Goal: Task Accomplishment & Management: Manage account settings

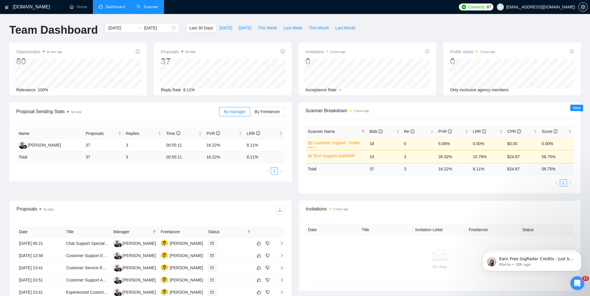
click at [138, 4] on link "Scanner" at bounding box center [147, 6] width 21 height 5
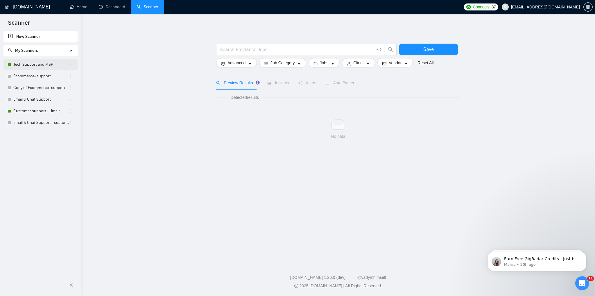
click at [32, 64] on link "Tech Support and MSP" at bounding box center [40, 65] width 55 height 12
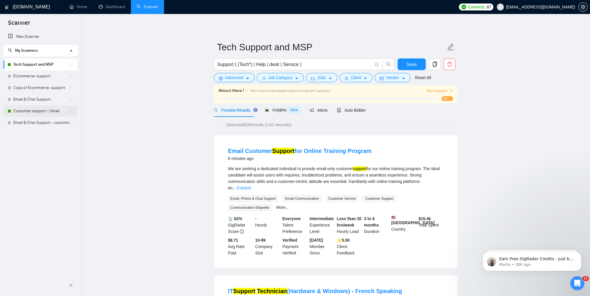
click at [21, 115] on link "Customer support - Umair" at bounding box center [40, 111] width 55 height 12
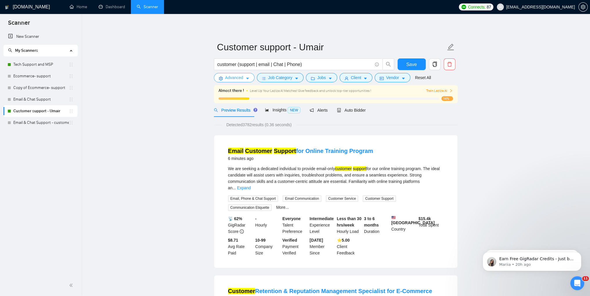
click at [233, 80] on span "Advanced" at bounding box center [234, 77] width 18 height 6
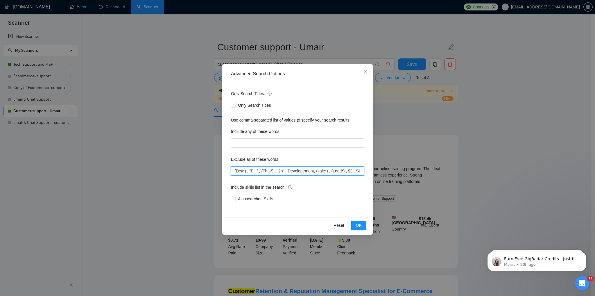
click at [273, 170] on input "(Dev*) , "PH" , (Thai*) , "2h" , Developement, (sale*) , (Lead*) , $3 , $4, (Co…" at bounding box center [297, 170] width 133 height 9
click at [364, 73] on icon "close" at bounding box center [365, 71] width 5 height 5
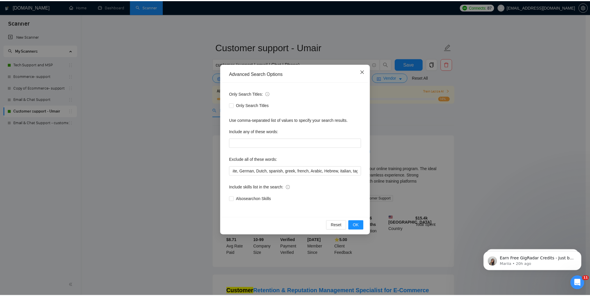
scroll to position [0, 0]
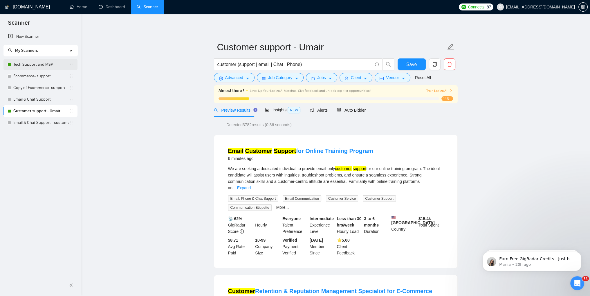
click at [28, 64] on link "Tech Support and MSP" at bounding box center [40, 65] width 55 height 12
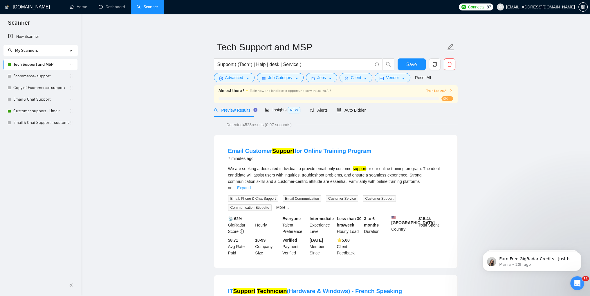
click at [251, 185] on link "Expand" at bounding box center [244, 187] width 14 height 5
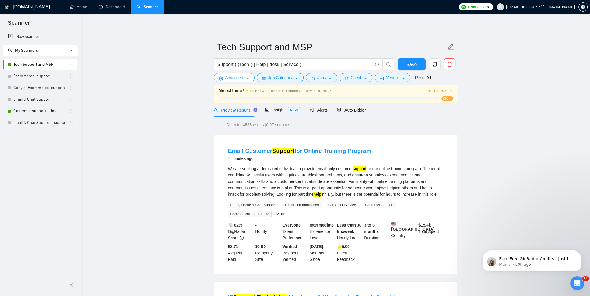
click at [239, 78] on span "Advanced" at bounding box center [234, 77] width 18 height 6
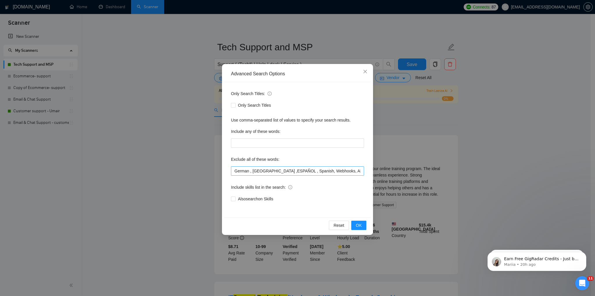
click at [302, 165] on div "Exclude all of these words:" at bounding box center [297, 161] width 133 height 12
click at [326, 173] on input "German , [GEOGRAPHIC_DATA] ,ESPAÑOL , Spanish, Webhooks, APIs, JSON , SQL, (Cry…" at bounding box center [297, 170] width 133 height 9
click at [306, 173] on input "German , [GEOGRAPHIC_DATA] ,ESPAÑOL , Spanish, Webhooks, APIs, JSON , SQL, (Cry…" at bounding box center [297, 170] width 133 height 9
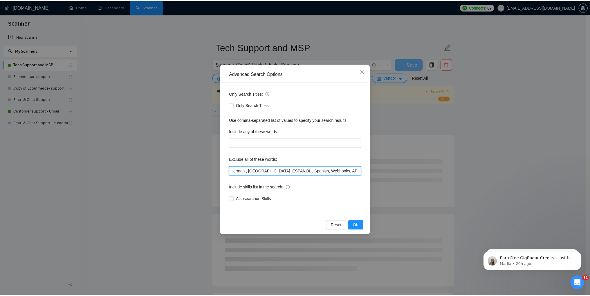
scroll to position [0, 0]
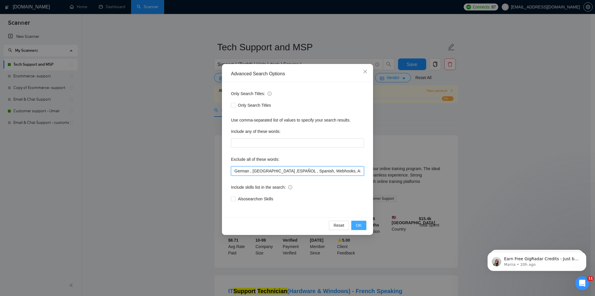
type input "German , [GEOGRAPHIC_DATA] ,ESPAÑOL , Spanish, Webhooks, APIs, JSON , SQL, (Cry…"
click at [359, 227] on span "OK" at bounding box center [359, 225] width 6 height 6
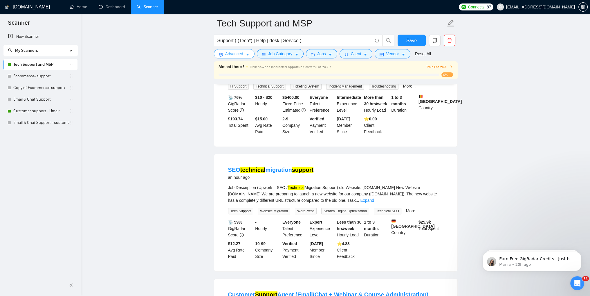
scroll to position [319, 0]
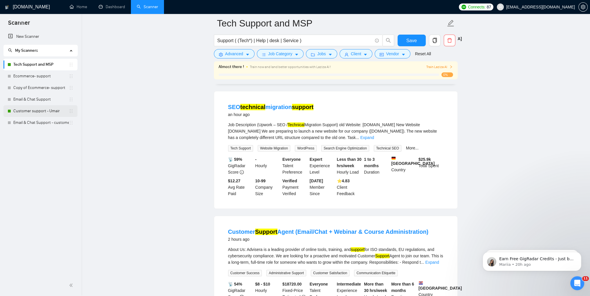
drag, startPoint x: 33, startPoint y: 111, endPoint x: 350, endPoint y: 37, distance: 325.8
click at [33, 111] on link "Customer support - Umair" at bounding box center [40, 111] width 55 height 12
click at [412, 42] on span "Save" at bounding box center [412, 40] width 10 height 7
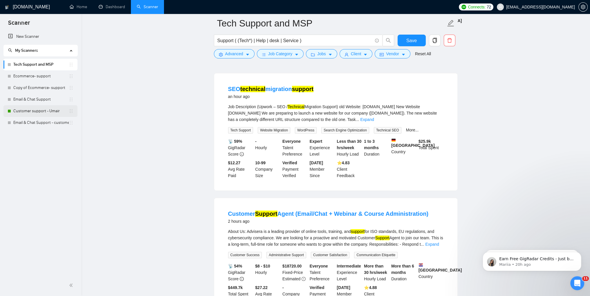
click at [32, 112] on link "Customer support - Umair" at bounding box center [40, 111] width 55 height 12
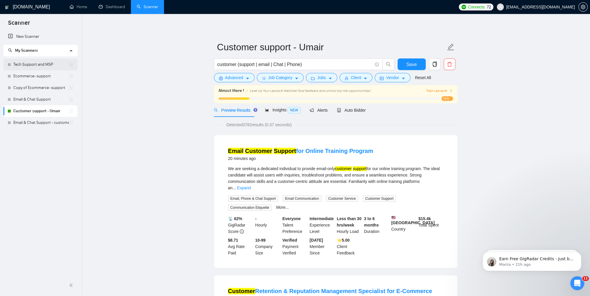
click at [28, 68] on link "Tech Support and MSP" at bounding box center [40, 65] width 55 height 12
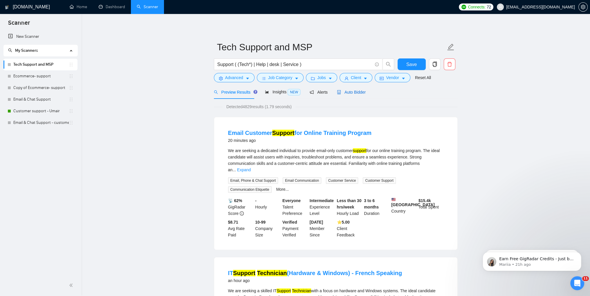
click at [354, 93] on span "Auto Bidder" at bounding box center [351, 92] width 29 height 5
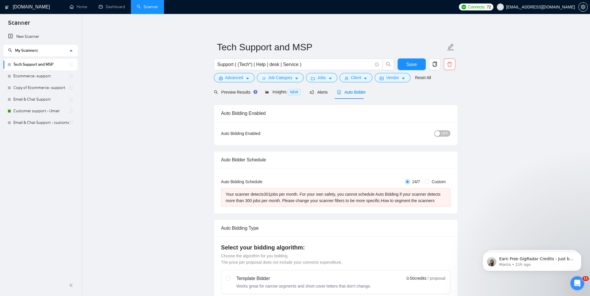
checkbox input "true"
click at [286, 67] on input "Support ( (Tech*) | Help | desk | Service )" at bounding box center [295, 64] width 155 height 7
type input "Support ( (Tech*) | Help | desk )"
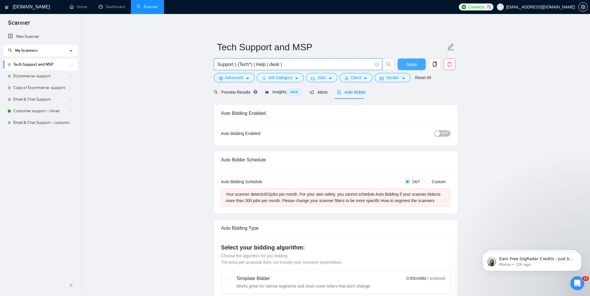
click at [407, 63] on span "Save" at bounding box center [412, 64] width 10 height 7
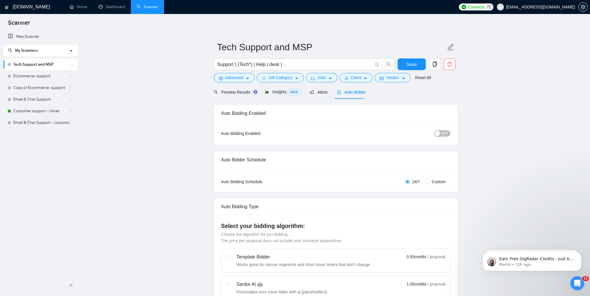
click at [443, 136] on span "OFF" at bounding box center [445, 133] width 7 height 6
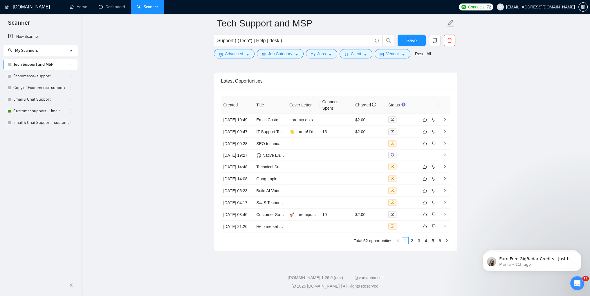
scroll to position [1441, 0]
